Goal: Use online tool/utility: Utilize a website feature to perform a specific function

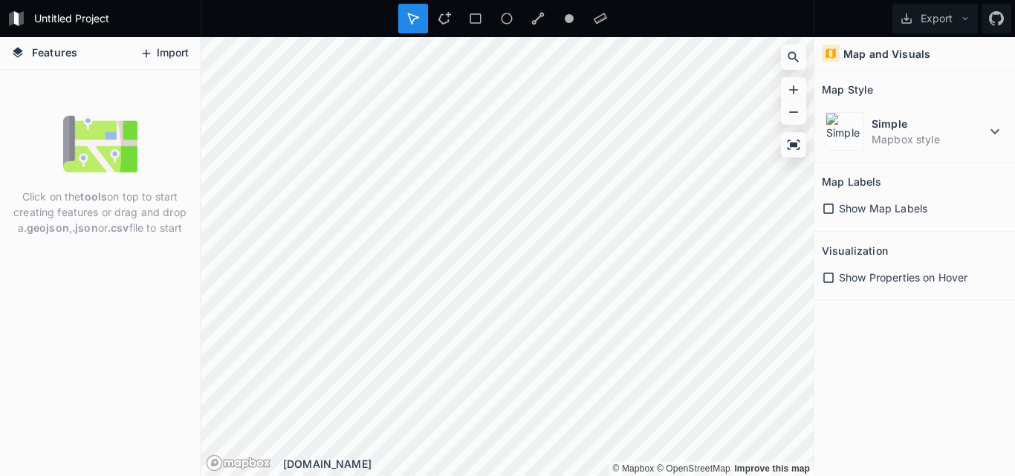
click at [167, 52] on button "Import" at bounding box center [164, 54] width 64 height 24
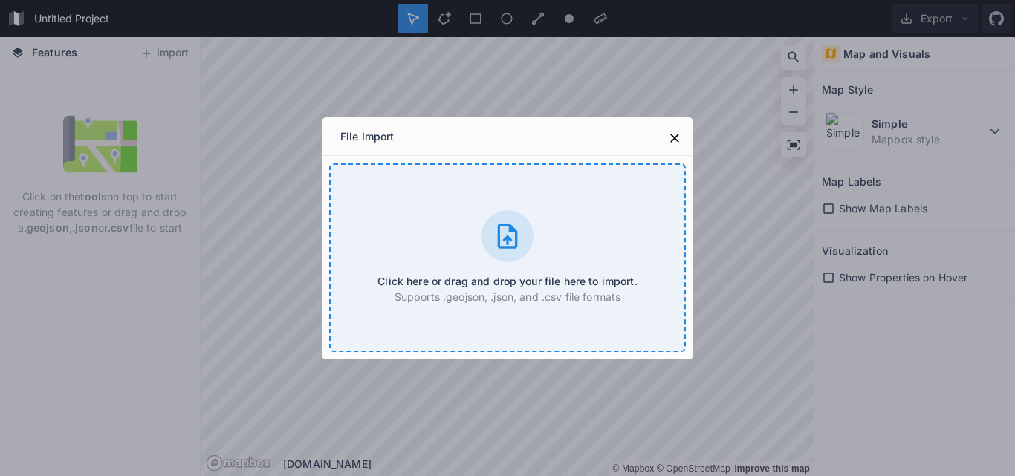
click at [510, 239] on icon at bounding box center [508, 236] width 20 height 25
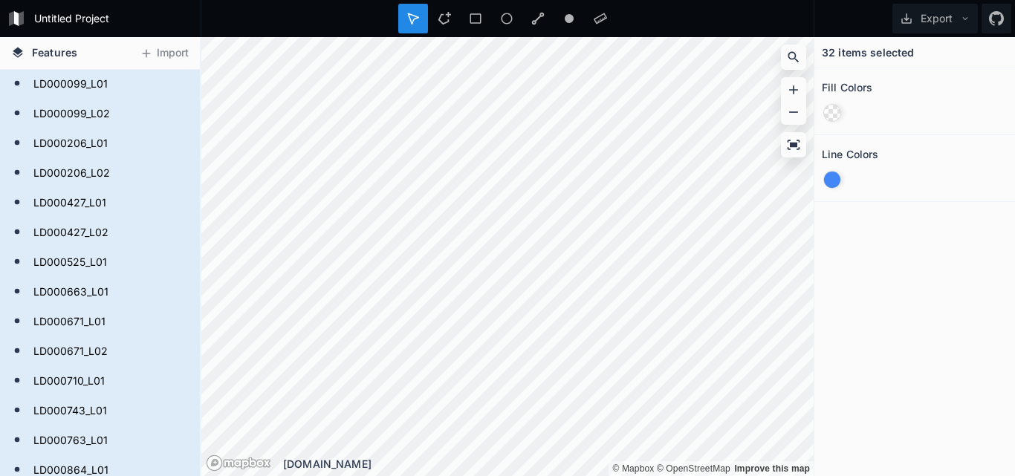
click at [936, 334] on div "32 items selected Fill Colors Line Colors" at bounding box center [914, 256] width 201 height 439
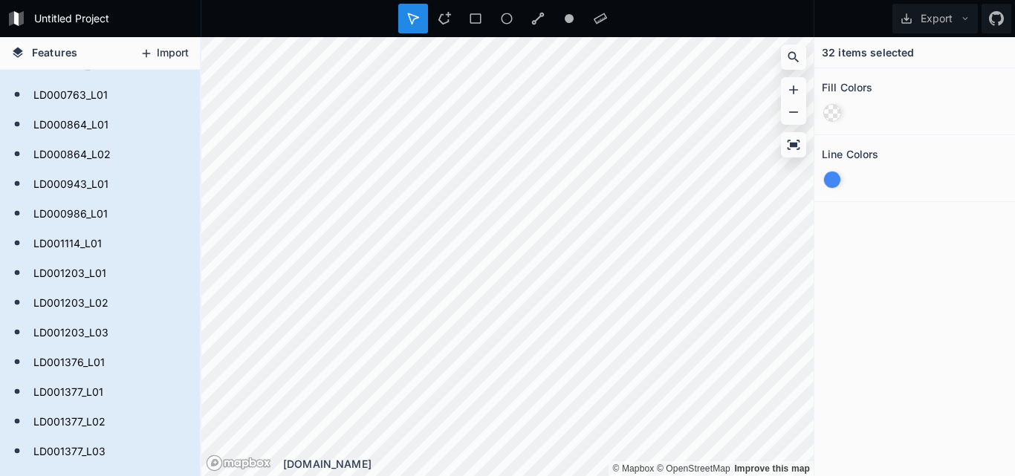
click at [166, 48] on button "Import" at bounding box center [164, 54] width 64 height 24
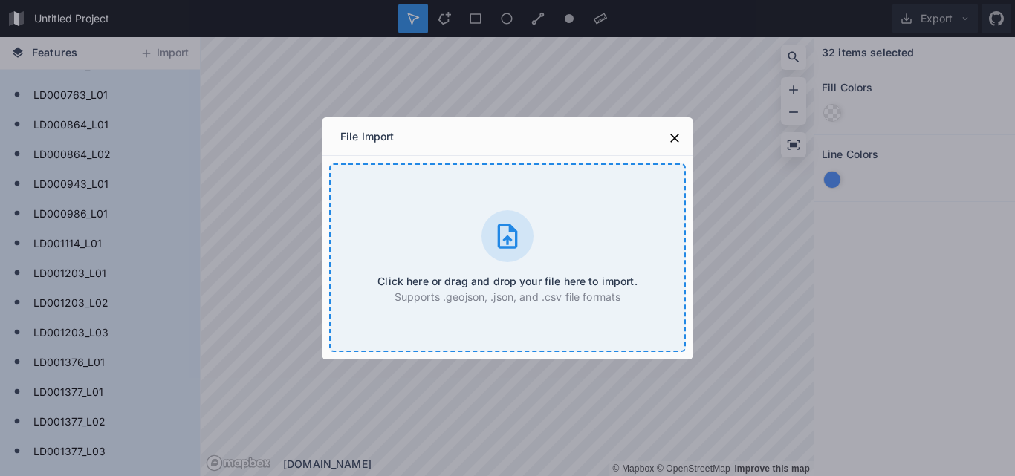
click at [505, 241] on icon at bounding box center [508, 236] width 30 height 30
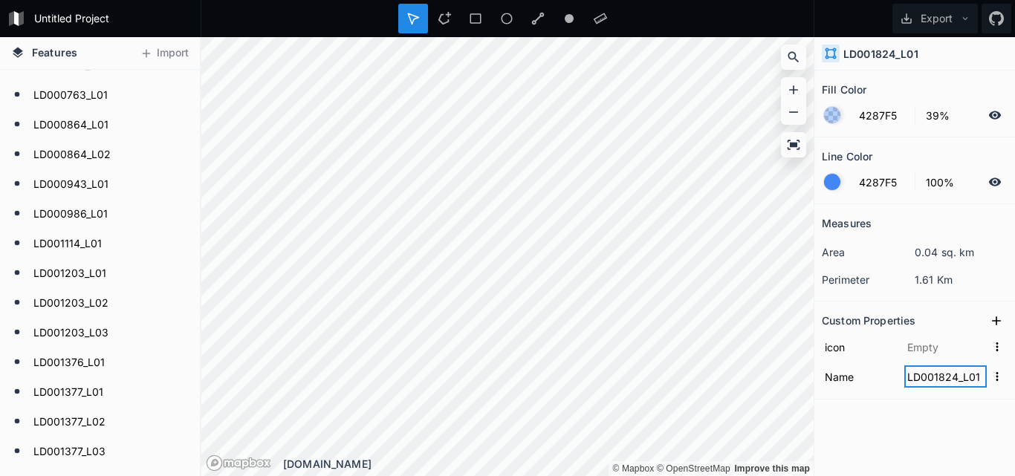
click at [947, 380] on input "LD001824_L01" at bounding box center [945, 377] width 82 height 22
click at [993, 117] on icon at bounding box center [994, 114] width 13 height 13
click at [860, 56] on h4 "LD001824_L01" at bounding box center [880, 54] width 75 height 16
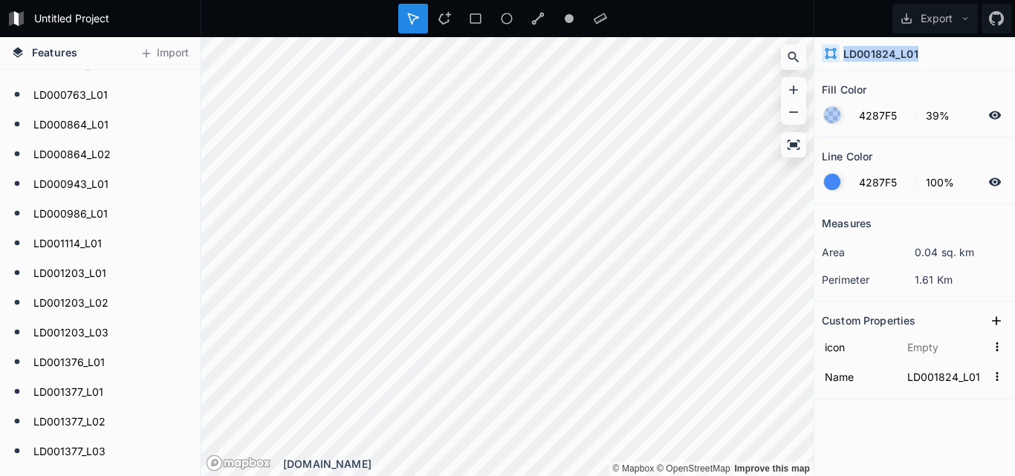
click at [860, 56] on h4 "LD001824_L01" at bounding box center [880, 54] width 75 height 16
click at [831, 53] on icon at bounding box center [830, 53] width 13 height 13
click at [828, 53] on icon at bounding box center [830, 53] width 13 height 13
click at [916, 382] on input "LD001824_L01" at bounding box center [945, 377] width 82 height 22
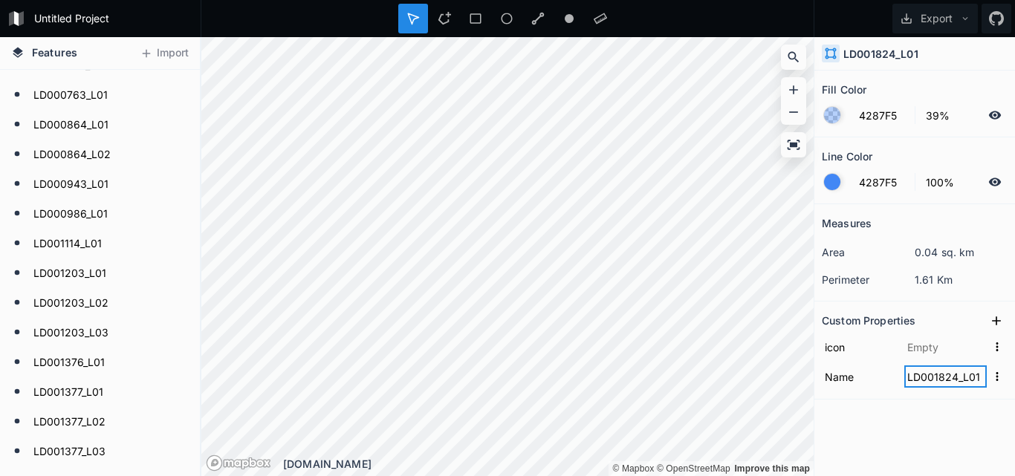
click at [916, 382] on input "LD001824_L01" at bounding box center [945, 377] width 82 height 22
click at [847, 446] on div "Fill Color 4287F5 39% Line Color 4287F5 100% Measures area 0.04 sq. km perimete…" at bounding box center [914, 274] width 201 height 406
click at [951, 50] on div "LD001824_L01" at bounding box center [914, 53] width 201 height 33
click at [998, 381] on icon "button" at bounding box center [996, 376] width 13 height 13
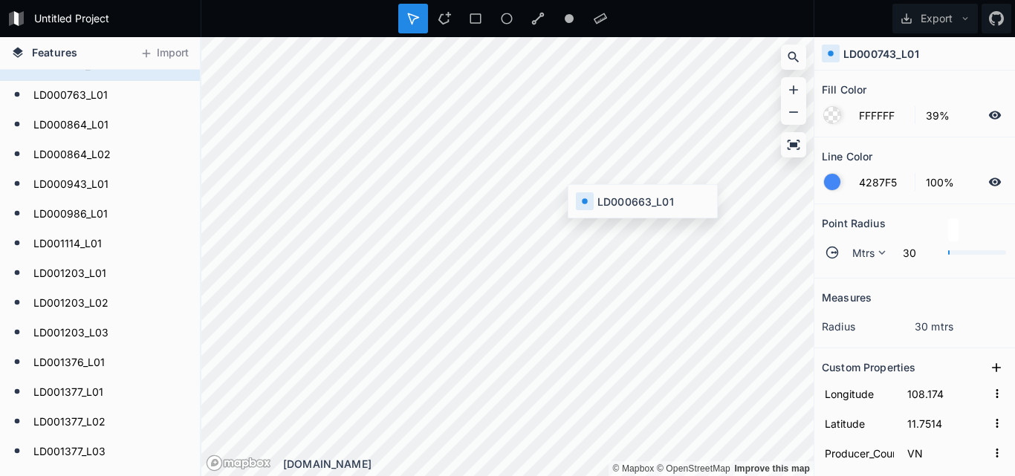
type input "108.128"
type input "11.8198"
type input "1.5"
type input "LD000663_L01"
type input "LD000663"
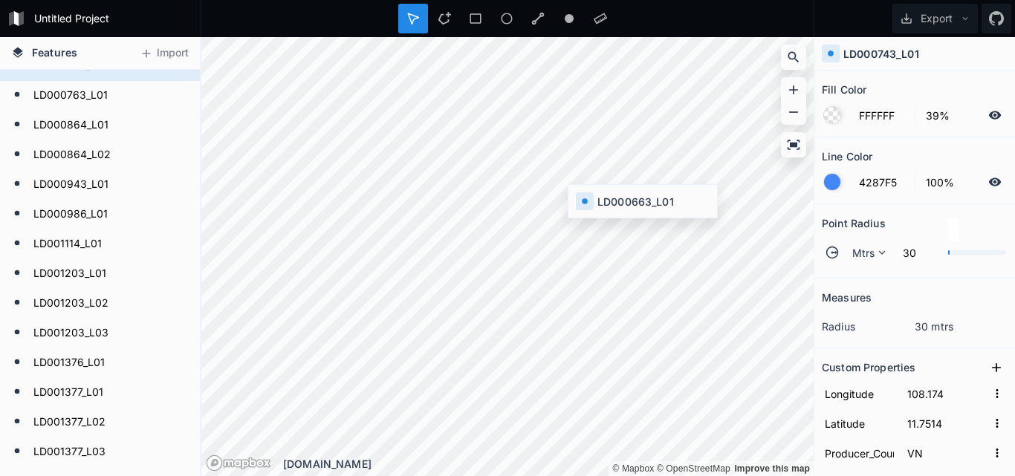
type input "LD000663_L01"
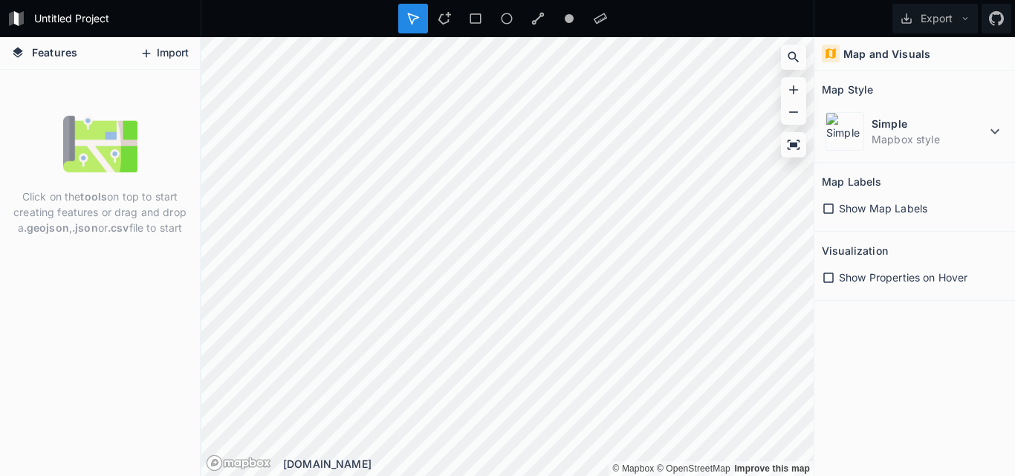
click at [159, 56] on button "Import" at bounding box center [164, 54] width 64 height 24
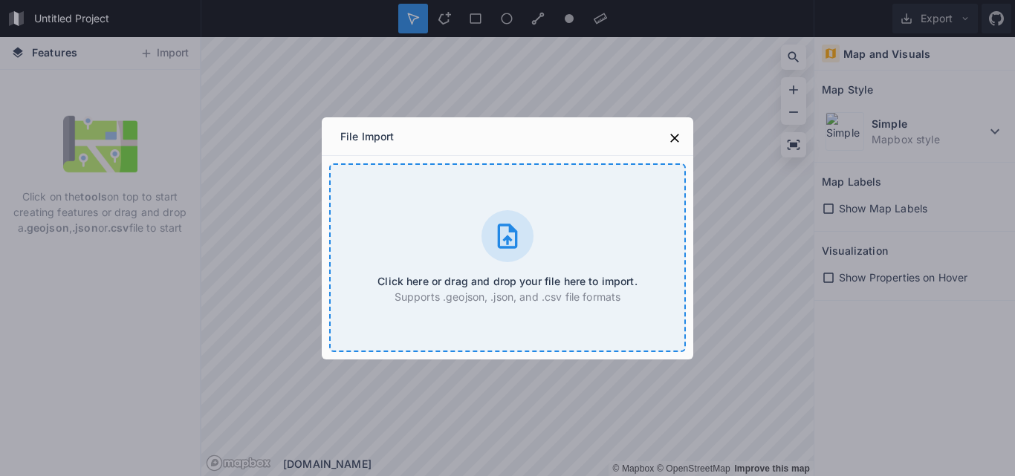
click at [505, 236] on icon at bounding box center [508, 236] width 30 height 30
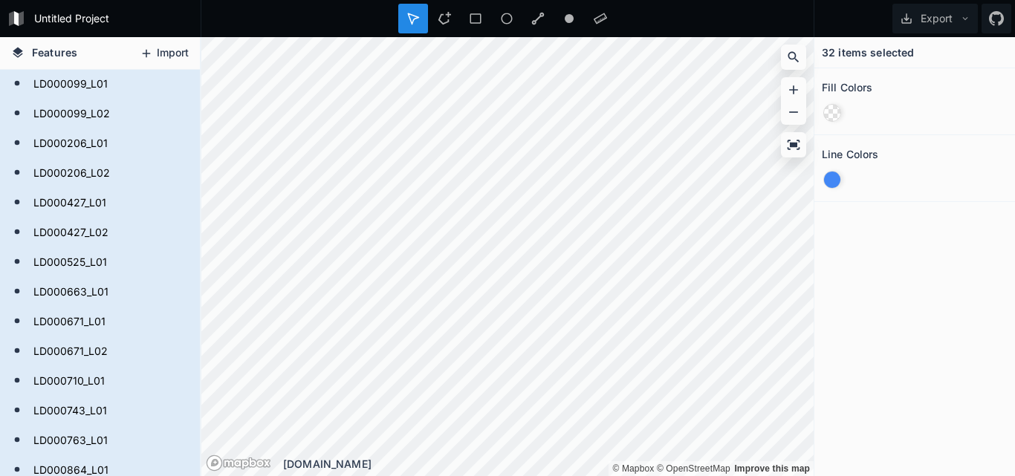
click at [161, 50] on button "Import" at bounding box center [164, 54] width 64 height 24
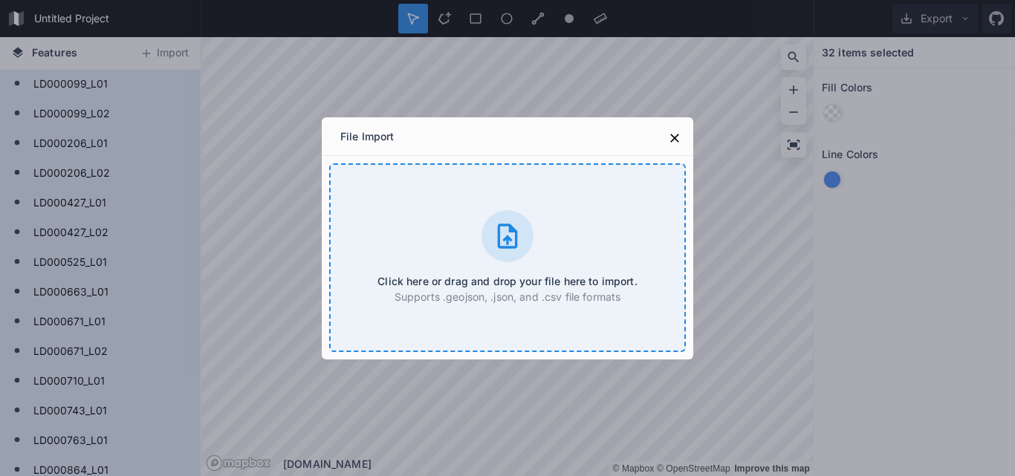
click at [504, 235] on icon at bounding box center [508, 236] width 30 height 30
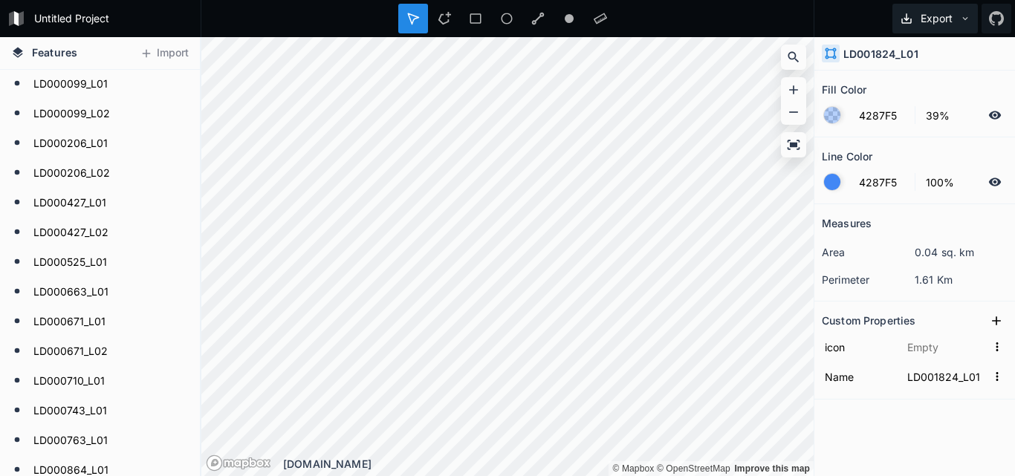
click at [961, 15] on icon at bounding box center [965, 18] width 10 height 10
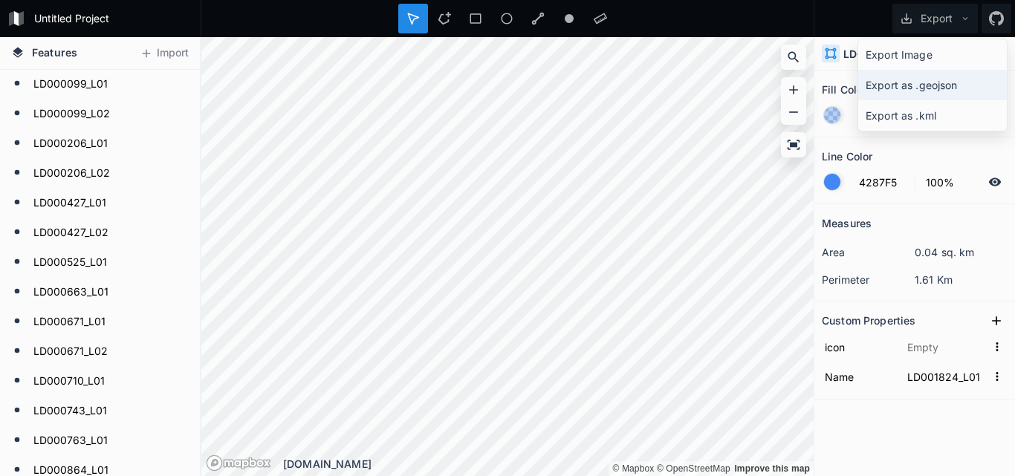
click at [917, 88] on div "Export as .geojson" at bounding box center [932, 85] width 149 height 30
